Goal: Transaction & Acquisition: Purchase product/service

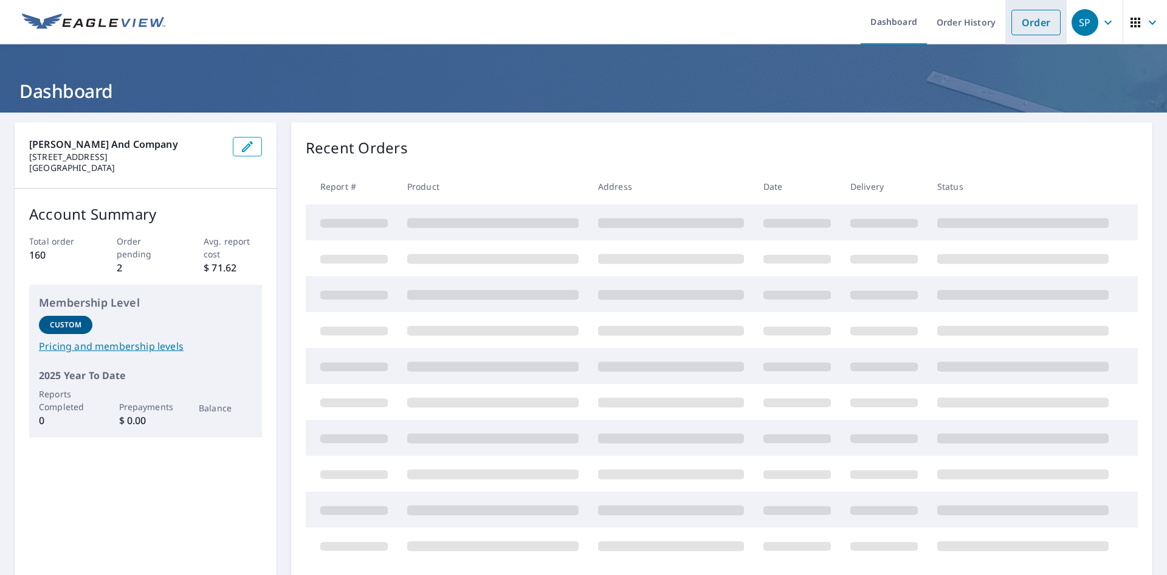
click at [1018, 21] on link "Order" at bounding box center [1036, 23] width 49 height 26
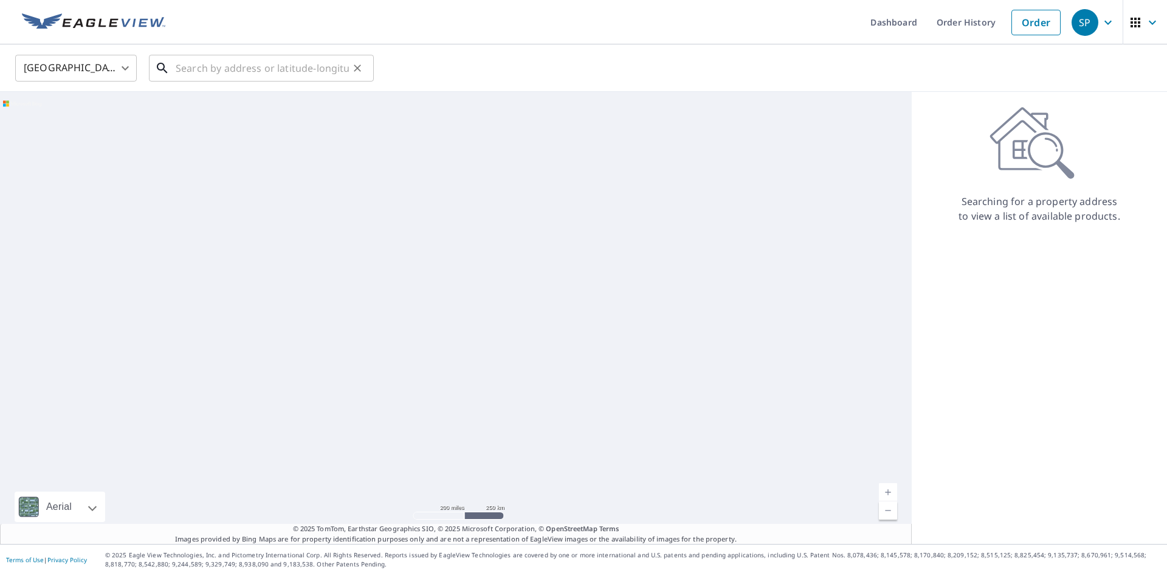
click at [221, 64] on input "text" at bounding box center [262, 68] width 173 height 34
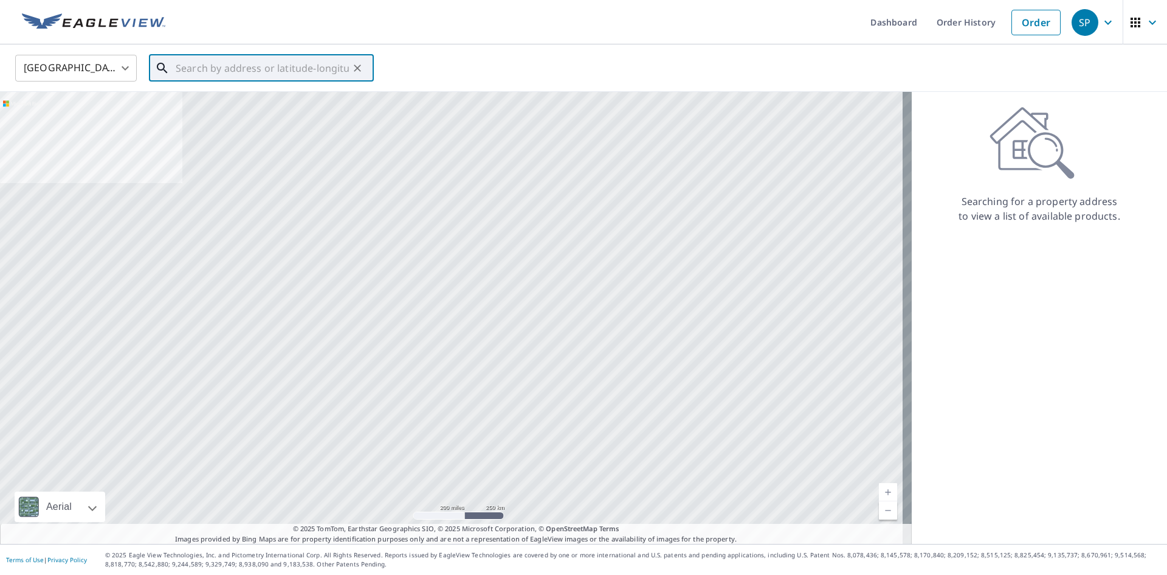
paste input "[STREET_ADDRESS][US_STATE][US_STATE]"
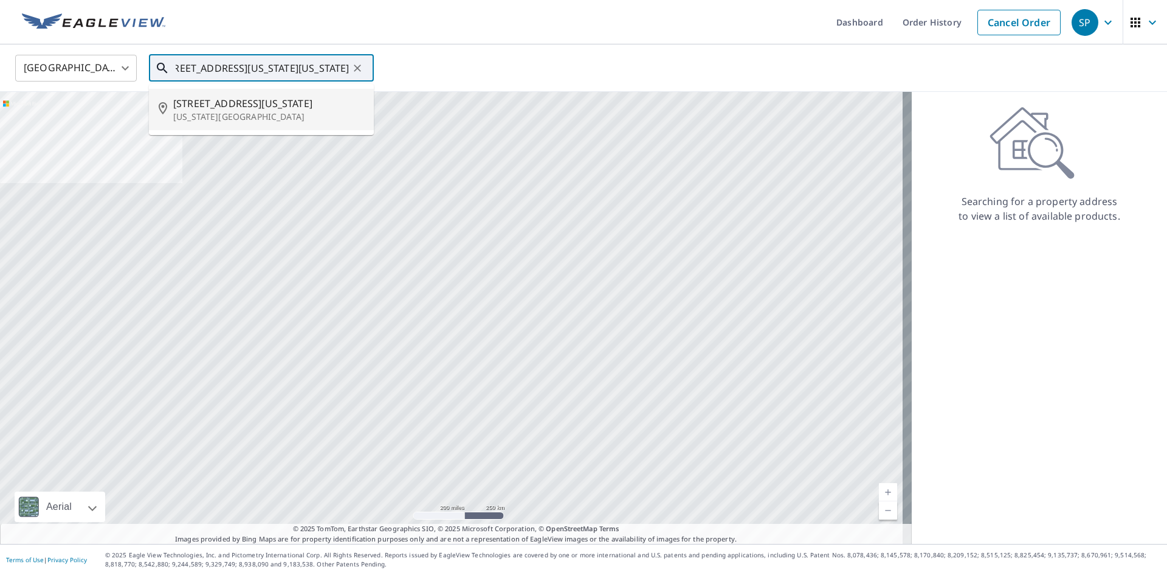
click at [222, 98] on span "[STREET_ADDRESS][US_STATE]" at bounding box center [268, 103] width 191 height 15
type input "[STREET_ADDRESS][US_STATE][US_STATE]"
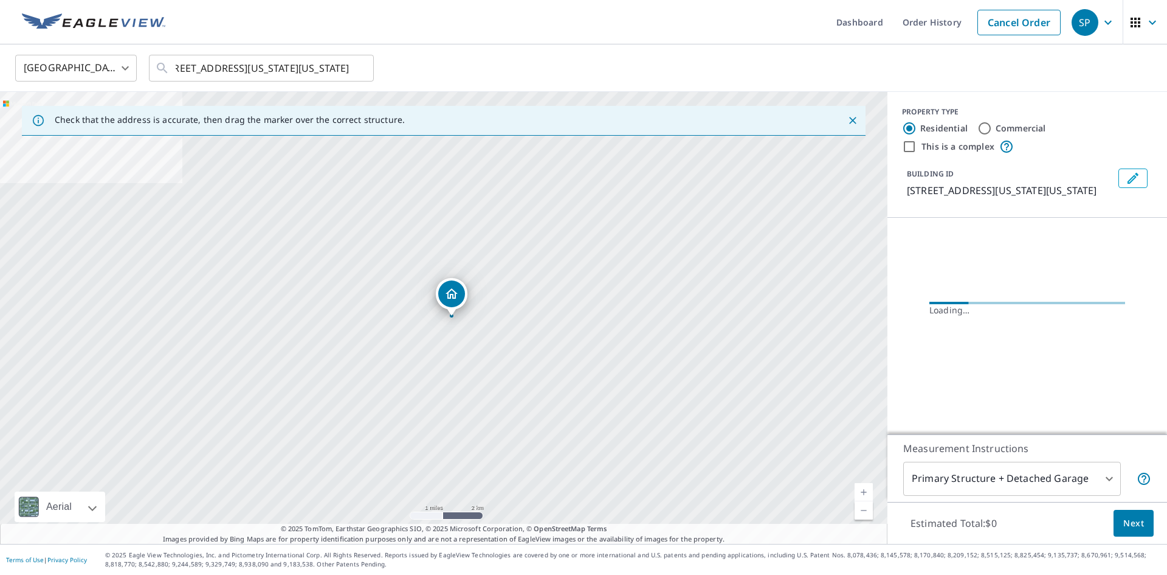
scroll to position [0, 0]
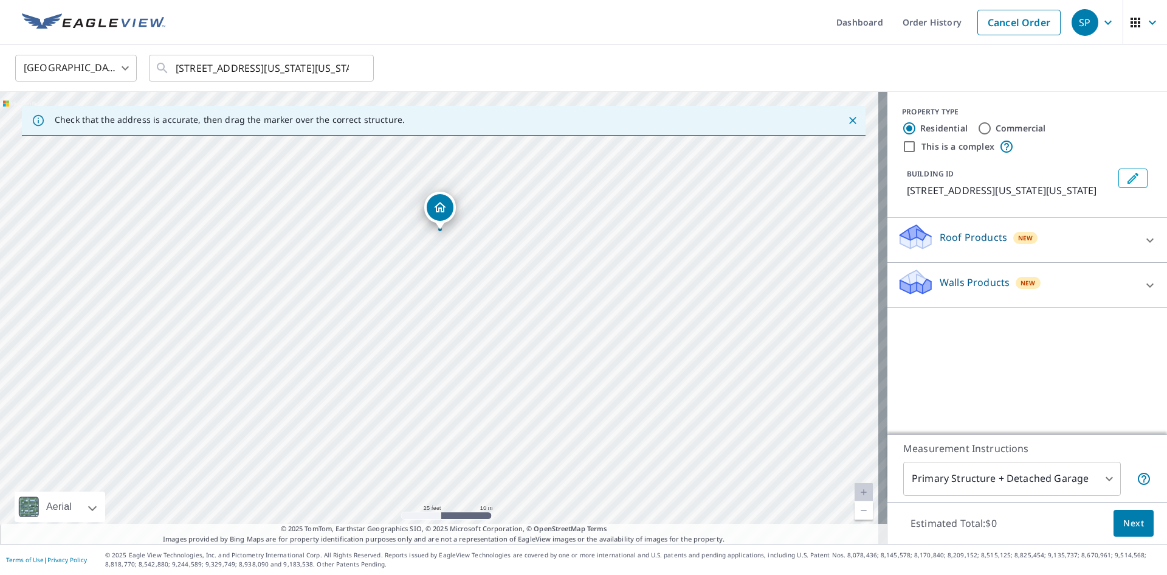
drag, startPoint x: 443, startPoint y: 365, endPoint x: 443, endPoint y: 282, distance: 83.3
click at [443, 282] on div "[STREET_ADDRESS][US_STATE][US_STATE]" at bounding box center [444, 318] width 888 height 452
click at [1147, 237] on icon at bounding box center [1150, 240] width 15 height 15
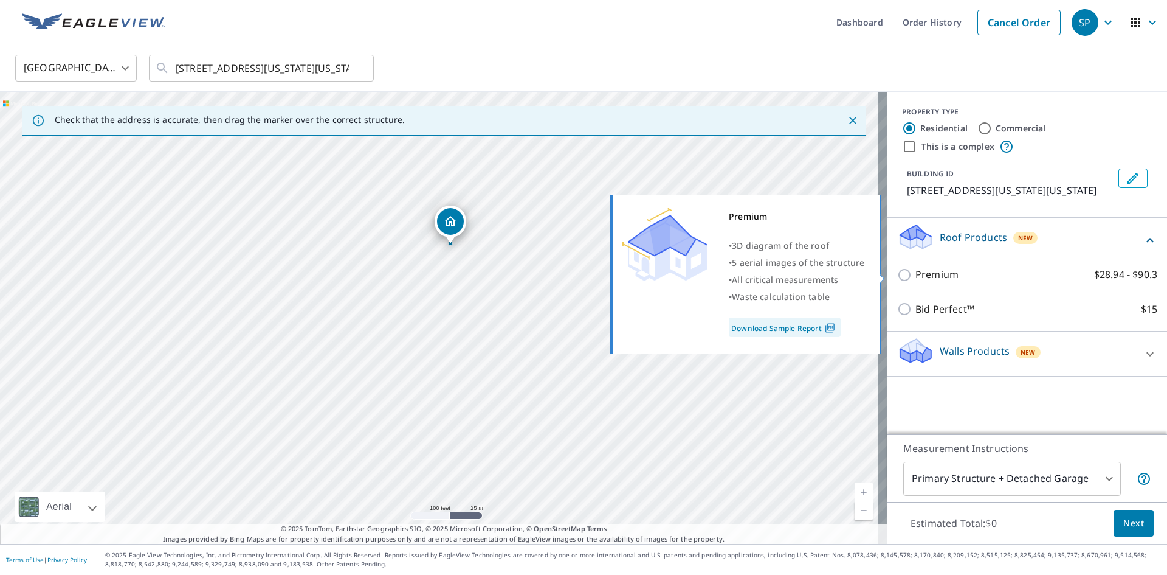
click at [899, 274] on input "Premium $28.94 - $90.3" at bounding box center [906, 275] width 18 height 15
checkbox input "true"
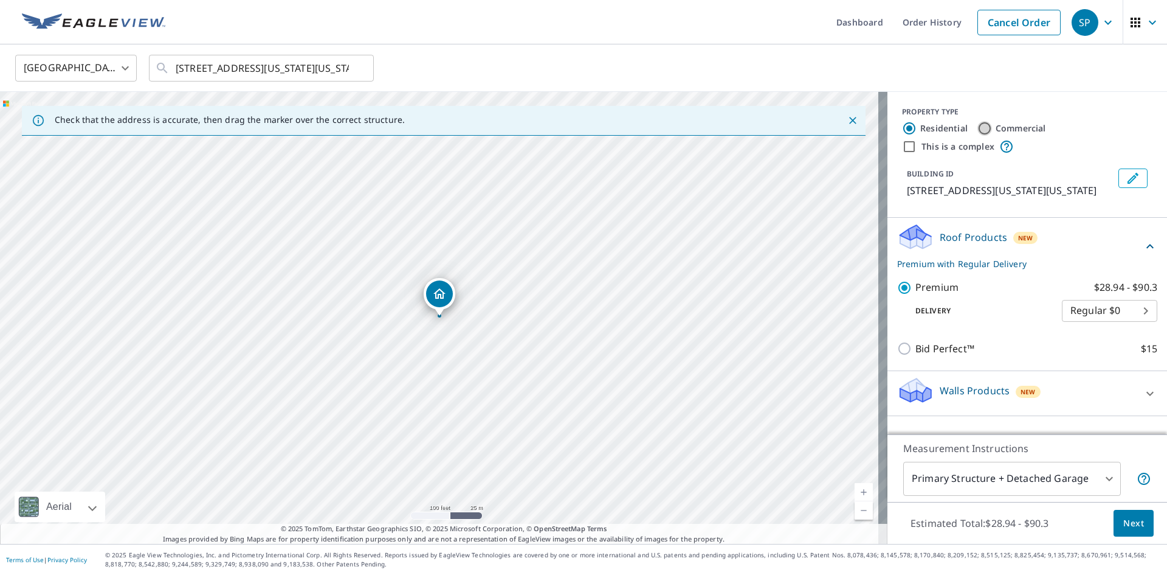
click at [978, 122] on input "Commercial" at bounding box center [985, 128] width 15 height 15
radio input "true"
type input "4"
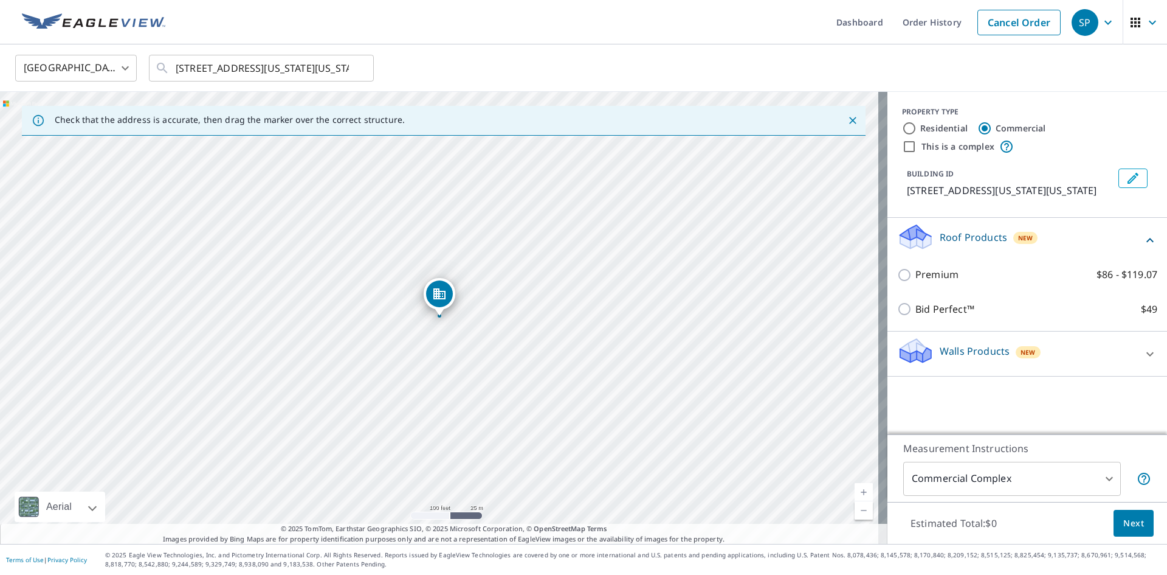
click at [1143, 353] on icon at bounding box center [1150, 354] width 15 height 15
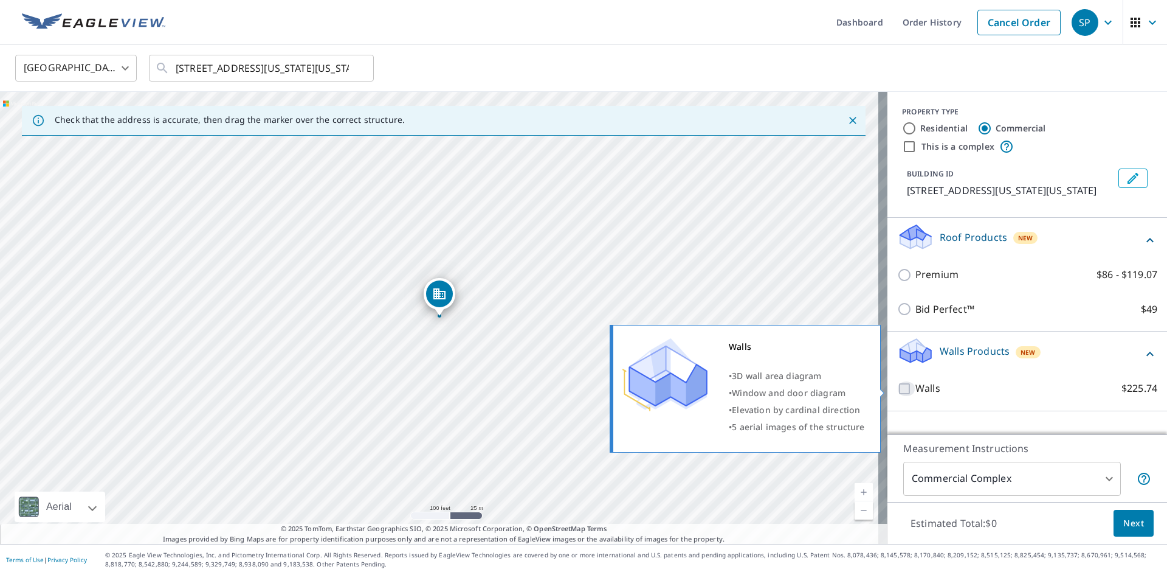
click at [897, 391] on input "Walls $225.74" at bounding box center [906, 388] width 18 height 15
checkbox input "true"
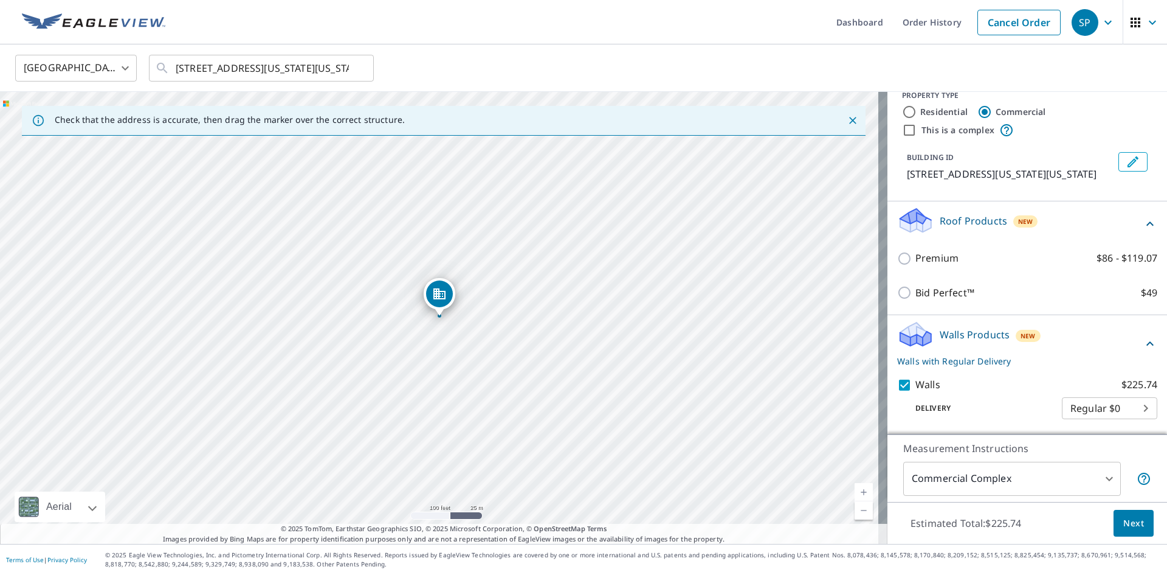
scroll to position [31, 0]
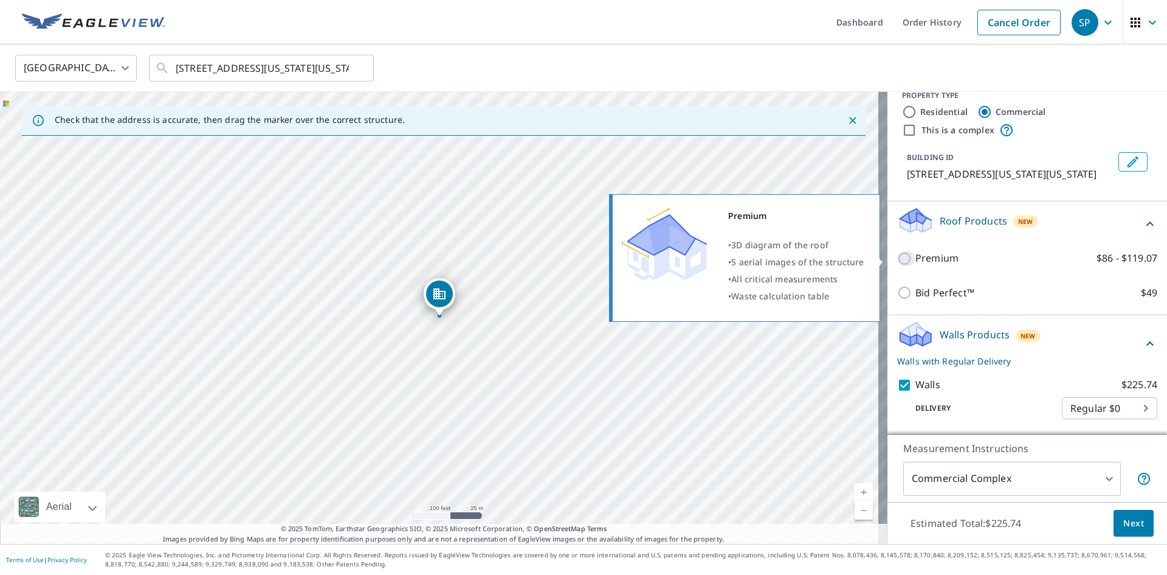
click at [897, 258] on input "Premium $86 - $119.07" at bounding box center [906, 258] width 18 height 15
checkbox input "true"
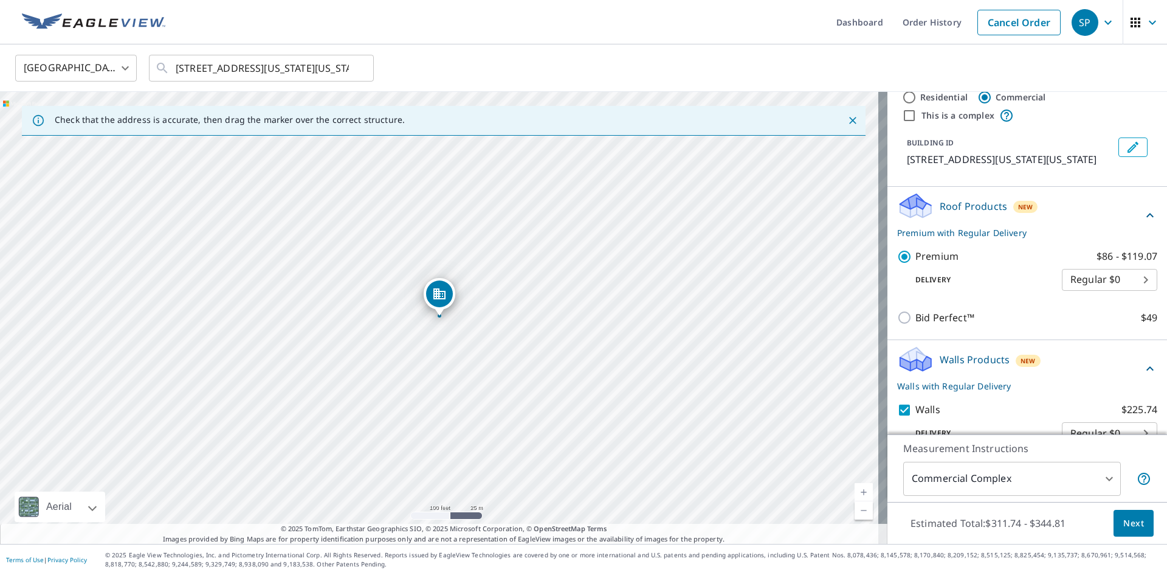
scroll to position [71, 0]
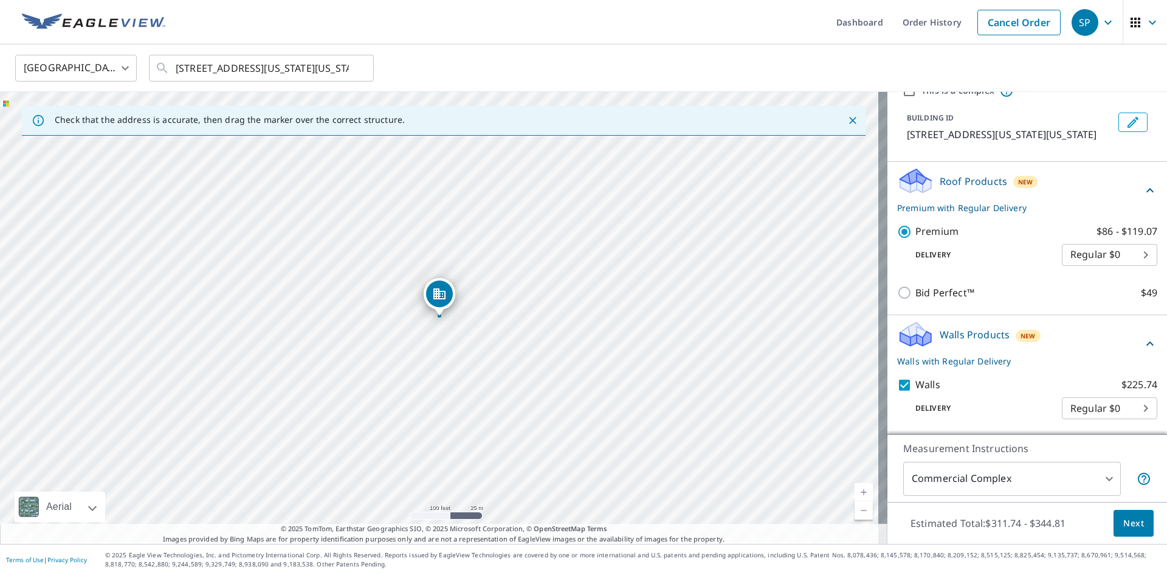
click at [1125, 525] on span "Next" at bounding box center [1134, 523] width 21 height 15
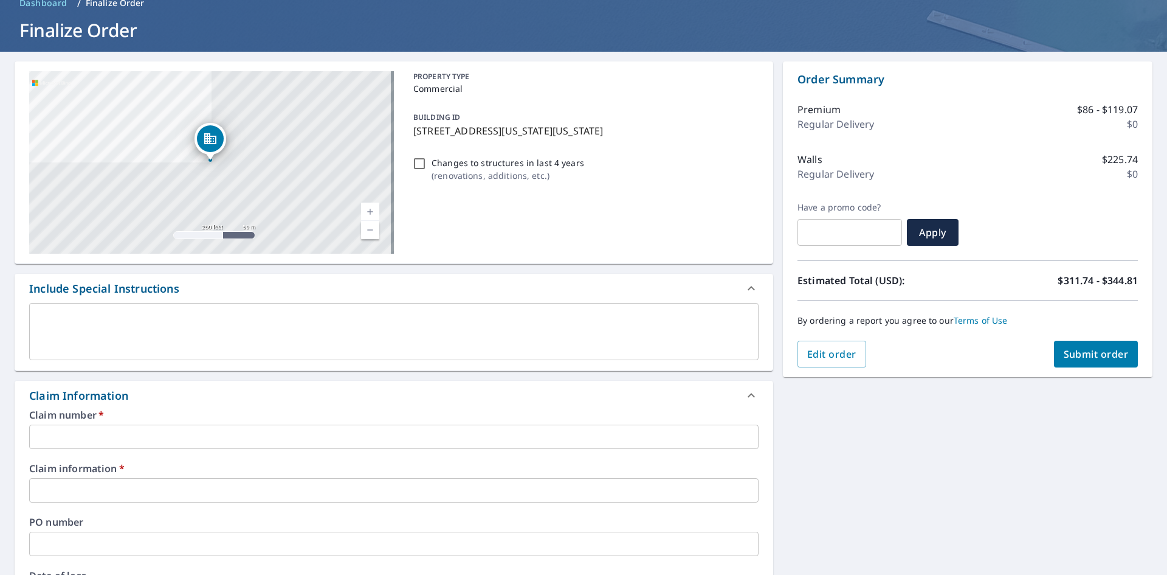
scroll to position [182, 0]
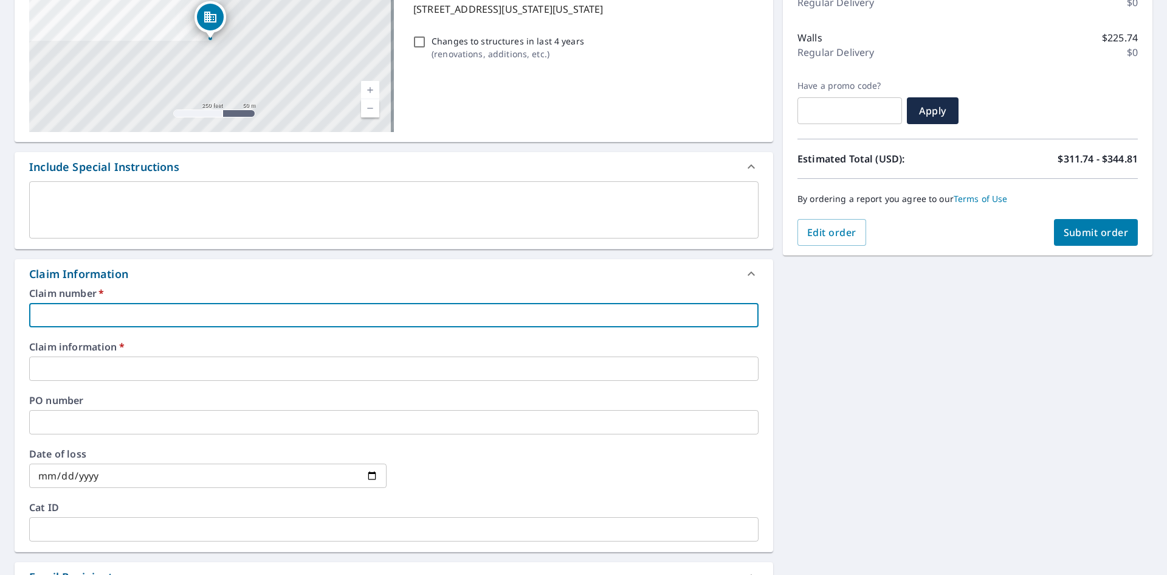
click at [55, 311] on input "text" at bounding box center [394, 315] width 730 height 24
paste input "KY25K2794968"
type input "KY25K2794968"
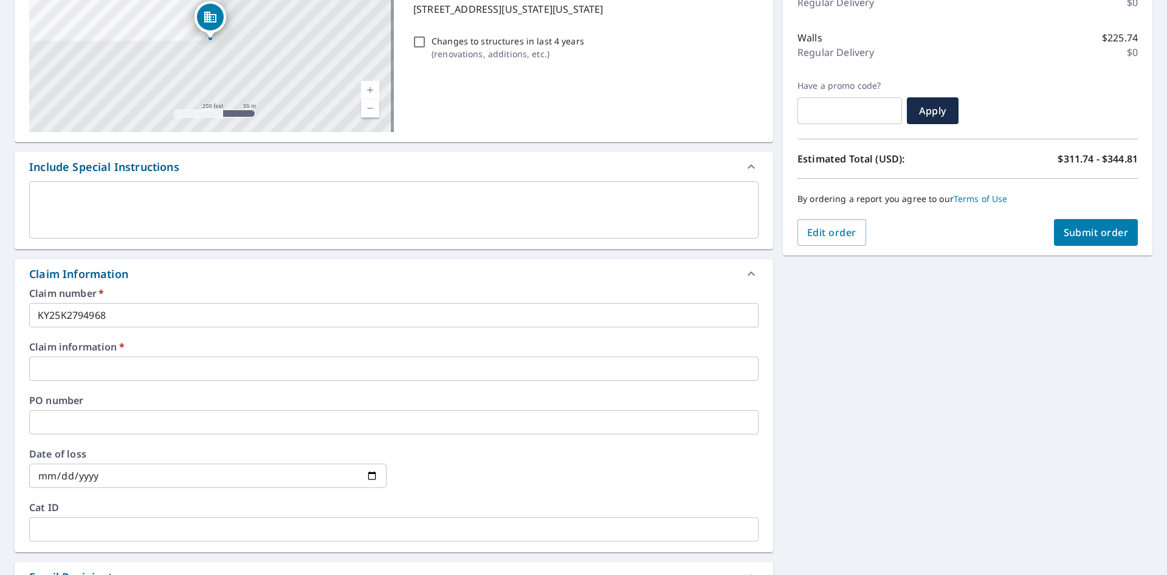
click at [58, 373] on input "text" at bounding box center [394, 368] width 730 height 24
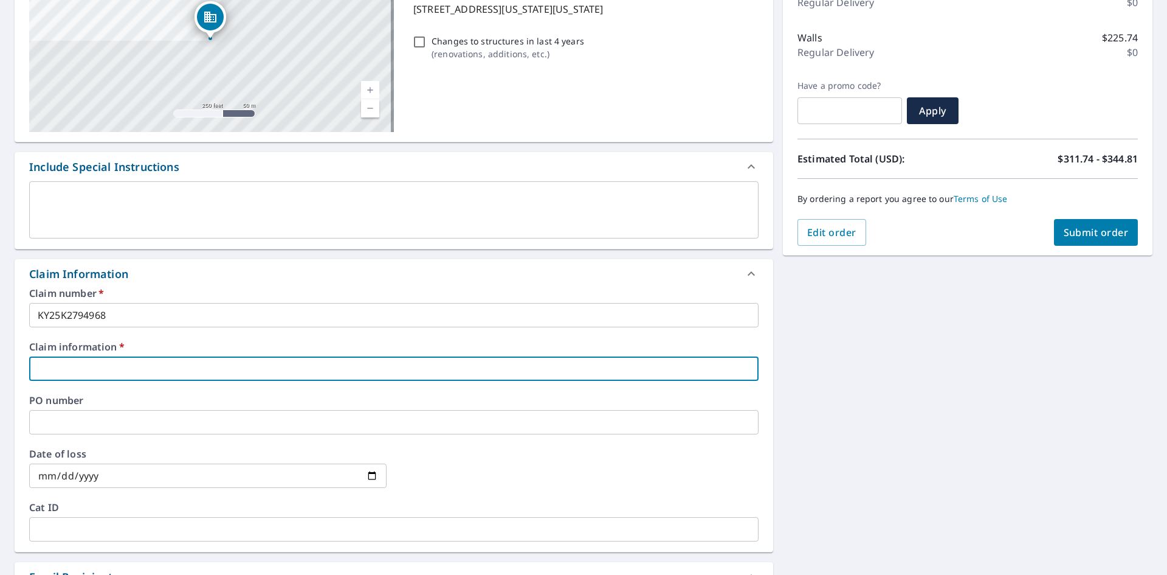
paste input "[PERSON_NAME] Trustee of Living Trust Dated [DATE]"
type input "[PERSON_NAME] Trustee of Living Trust Dated [DATE]"
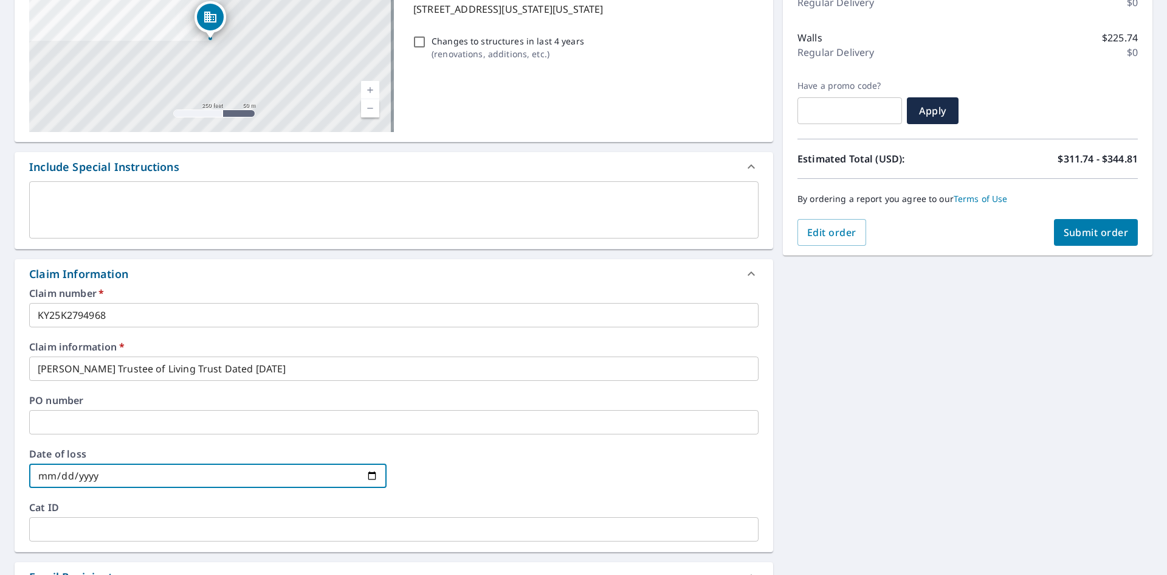
click at [370, 472] on input "date" at bounding box center [208, 475] width 358 height 24
type input "[DATE]"
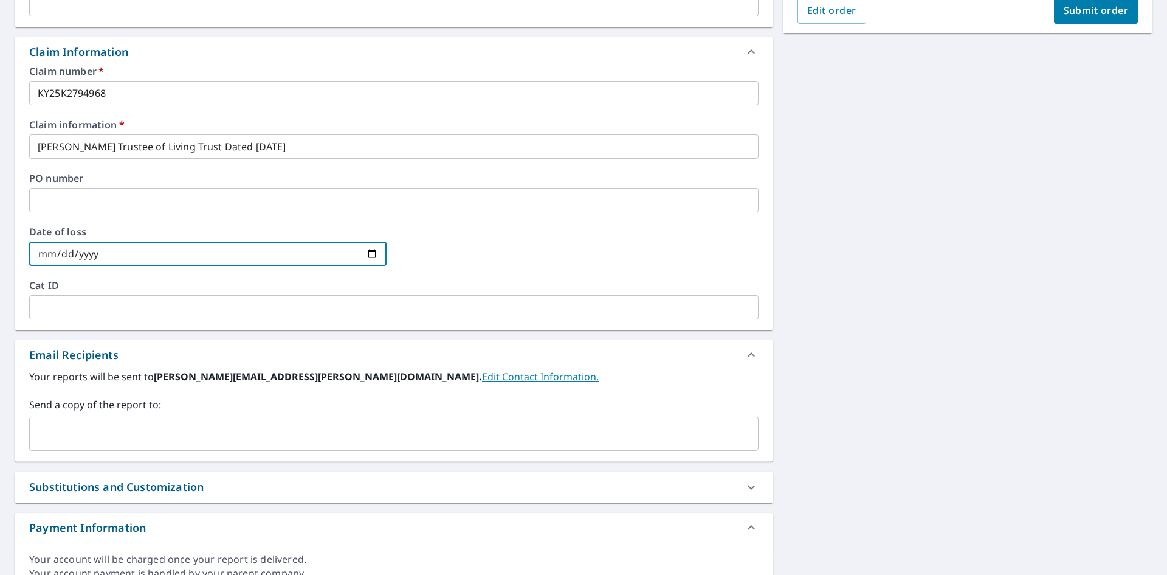
scroll to position [426, 0]
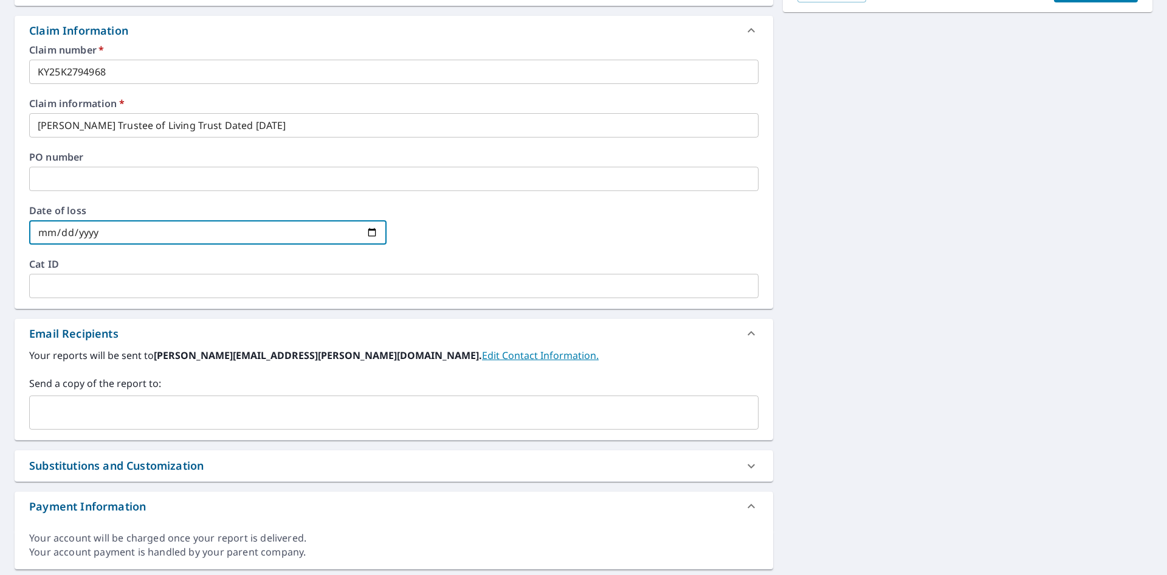
click at [138, 399] on div "​" at bounding box center [394, 412] width 730 height 34
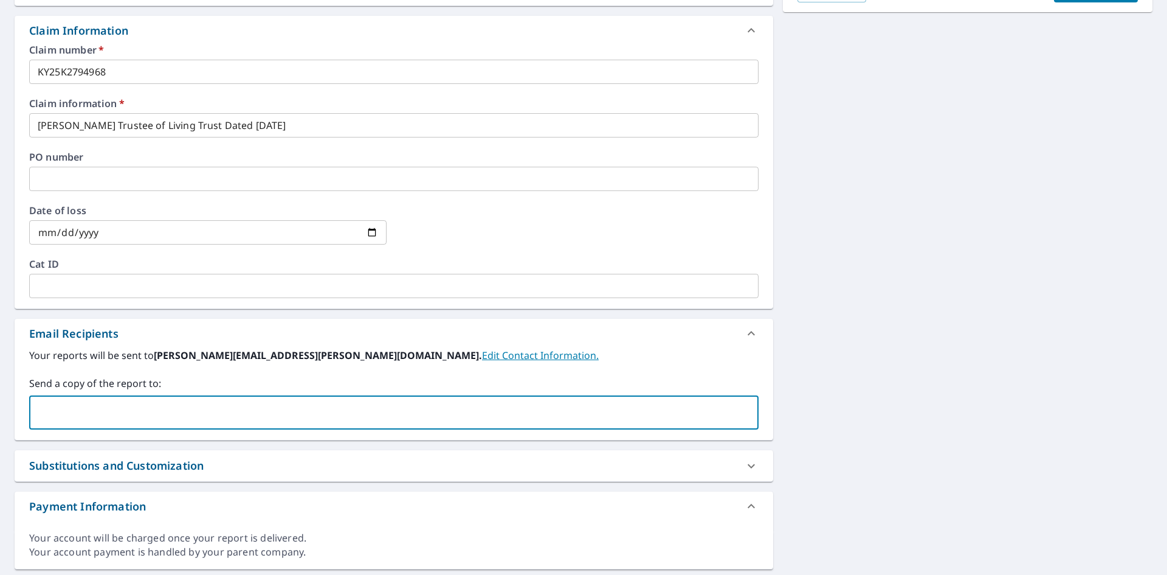
click at [150, 412] on input "text" at bounding box center [385, 412] width 700 height 23
type input "[PERSON_NAME][EMAIL_ADDRESS][PERSON_NAME][DOMAIN_NAME]"
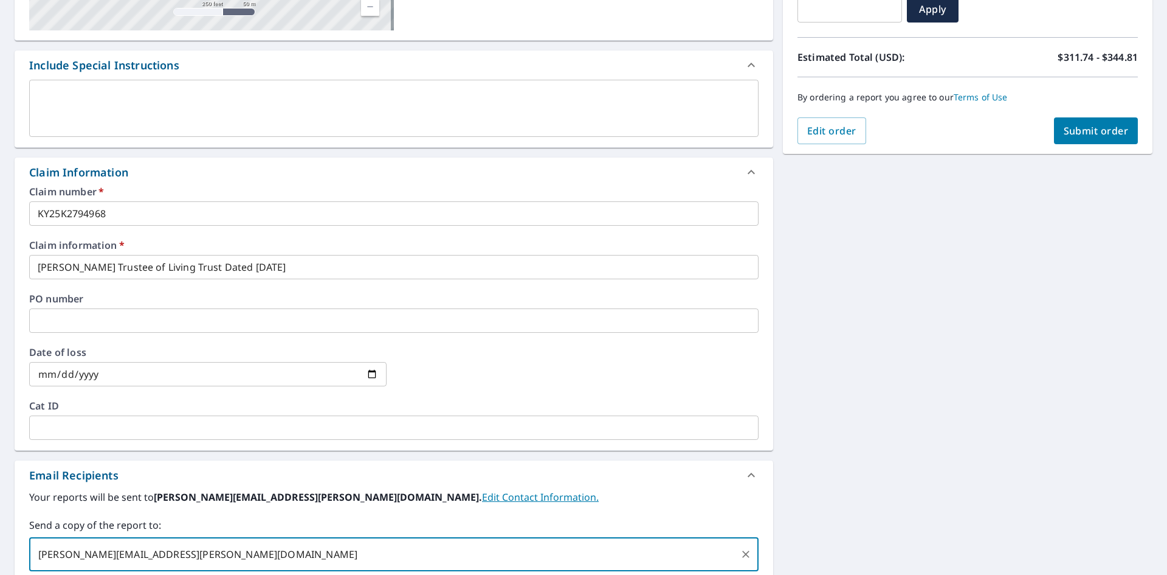
scroll to position [278, 0]
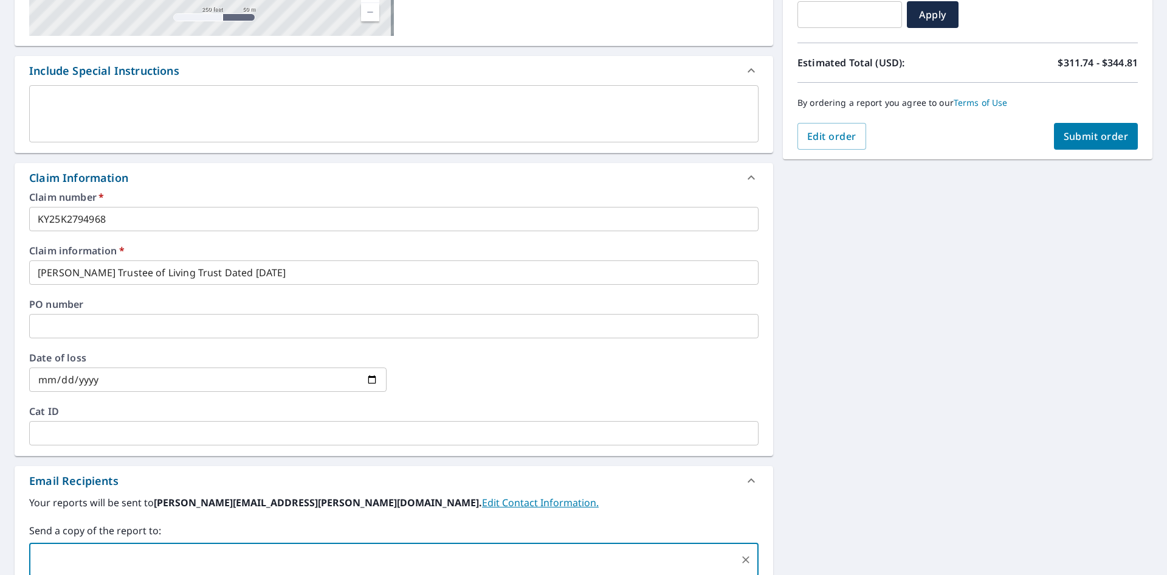
click at [1064, 131] on span "Submit order" at bounding box center [1096, 136] width 65 height 13
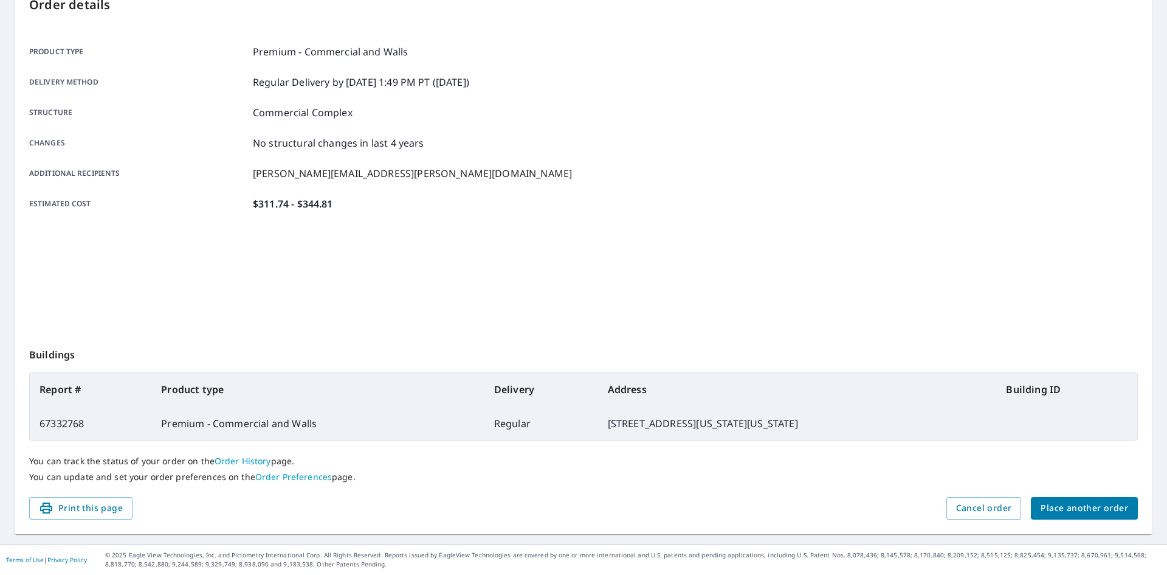
scroll to position [141, 0]
